Goal: Navigation & Orientation: Find specific page/section

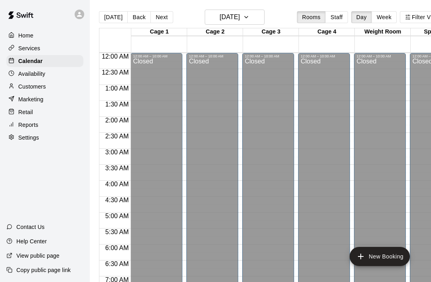
scroll to position [276, 1]
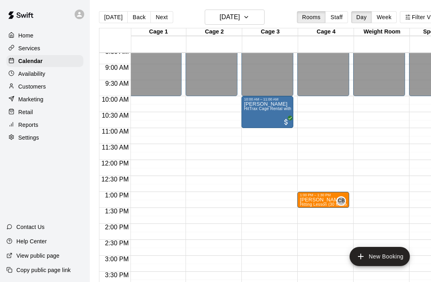
click at [133, 19] on button "Back" at bounding box center [139, 17] width 24 height 12
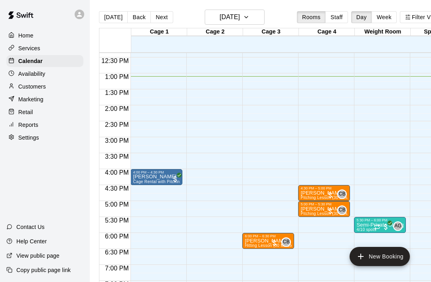
scroll to position [396, 0]
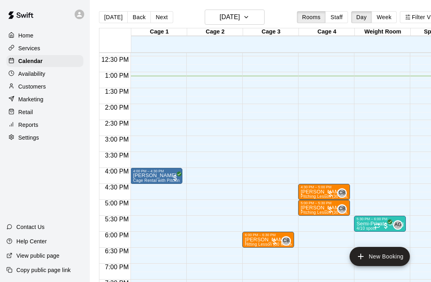
click at [28, 45] on p "Services" at bounding box center [29, 48] width 22 height 8
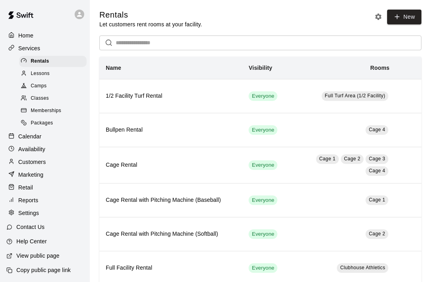
click at [37, 110] on span "Memberships" at bounding box center [46, 111] width 30 height 8
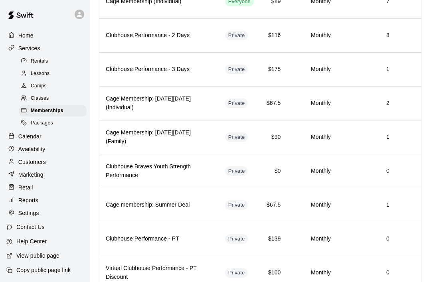
scroll to position [719, 0]
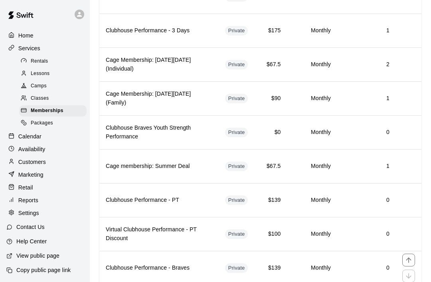
click at [132, 270] on h6 "Clubhouse Performance - Braves" at bounding box center [159, 268] width 106 height 9
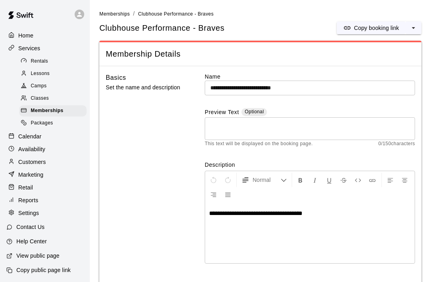
scroll to position [76, 0]
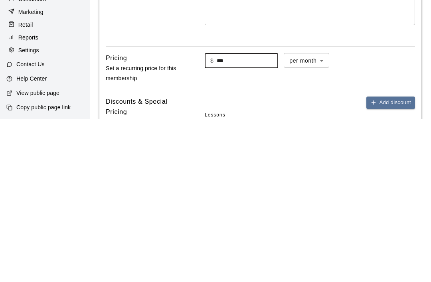
click at [70, 73] on div "Home Services Rentals Lessons Camps Classes Memberships Packages Calendar Avail…" at bounding box center [45, 141] width 90 height 282
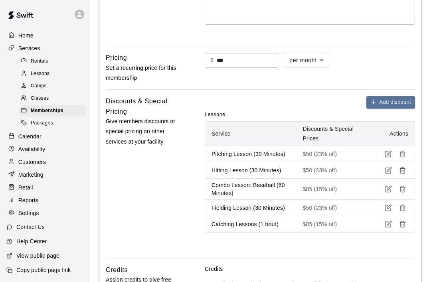
click at [45, 142] on div "Calendar" at bounding box center [44, 136] width 77 height 12
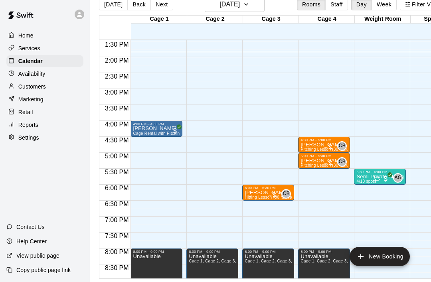
scroll to position [431, 0]
